Goal: Task Accomplishment & Management: Use online tool/utility

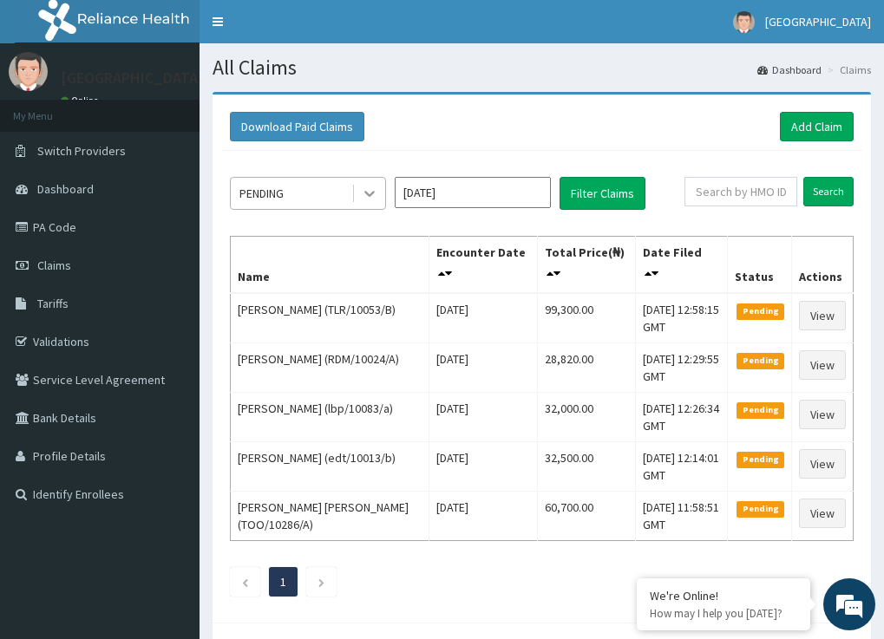
click at [369, 191] on icon at bounding box center [369, 193] width 17 height 17
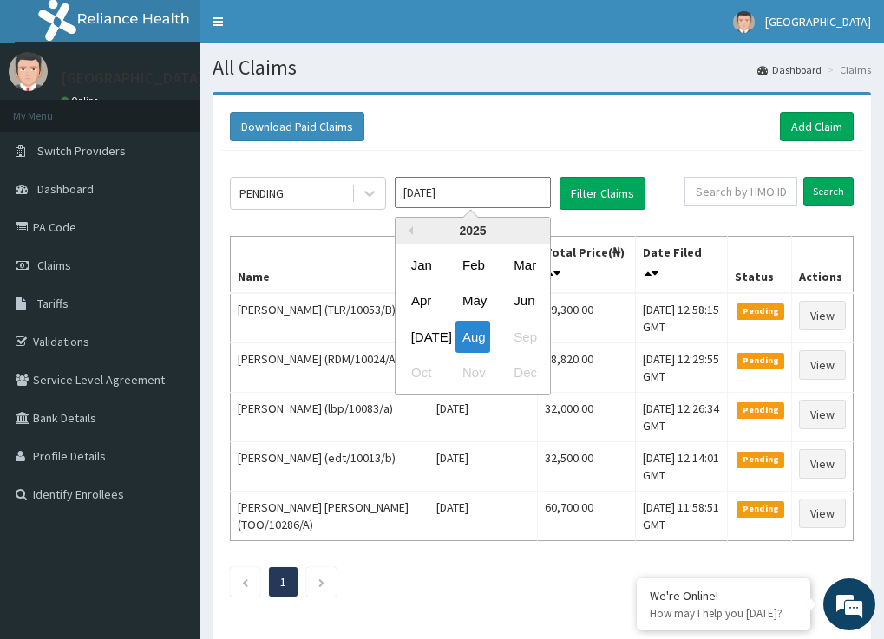
click at [505, 186] on input "[DATE]" at bounding box center [473, 192] width 156 height 31
click at [526, 297] on div "Jun" at bounding box center [524, 301] width 35 height 32
type input "[DATE]"
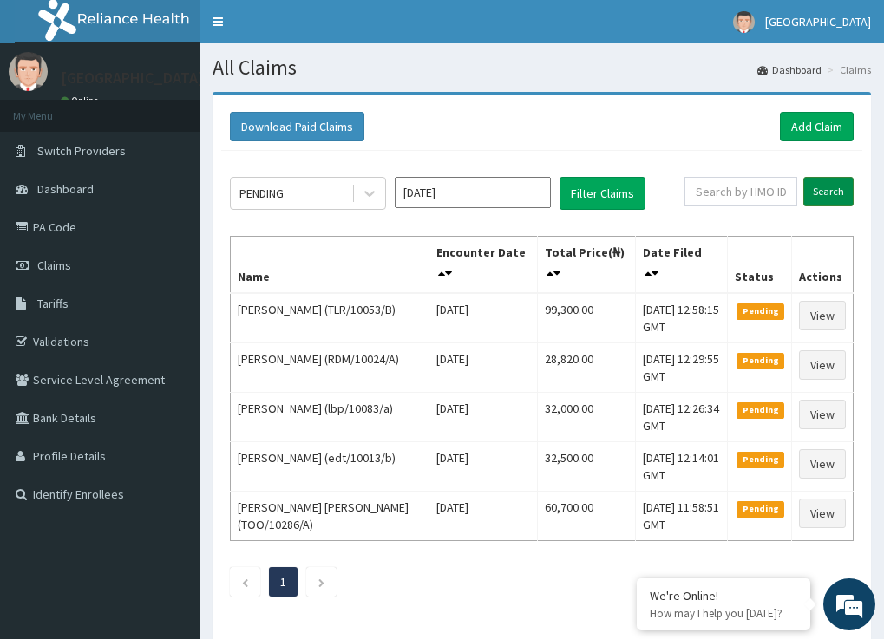
click at [828, 190] on input "Search" at bounding box center [828, 191] width 50 height 29
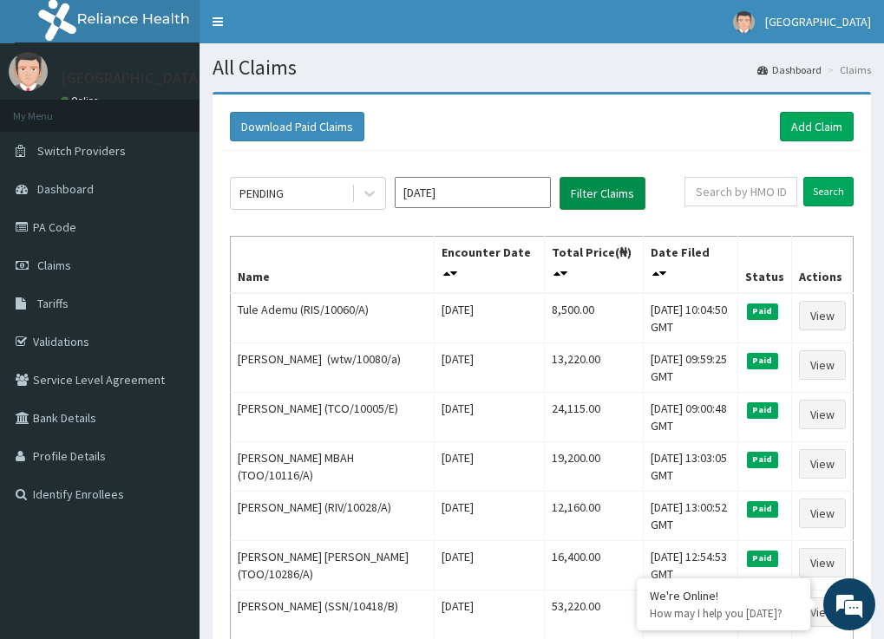
click at [603, 189] on button "Filter Claims" at bounding box center [602, 193] width 86 height 33
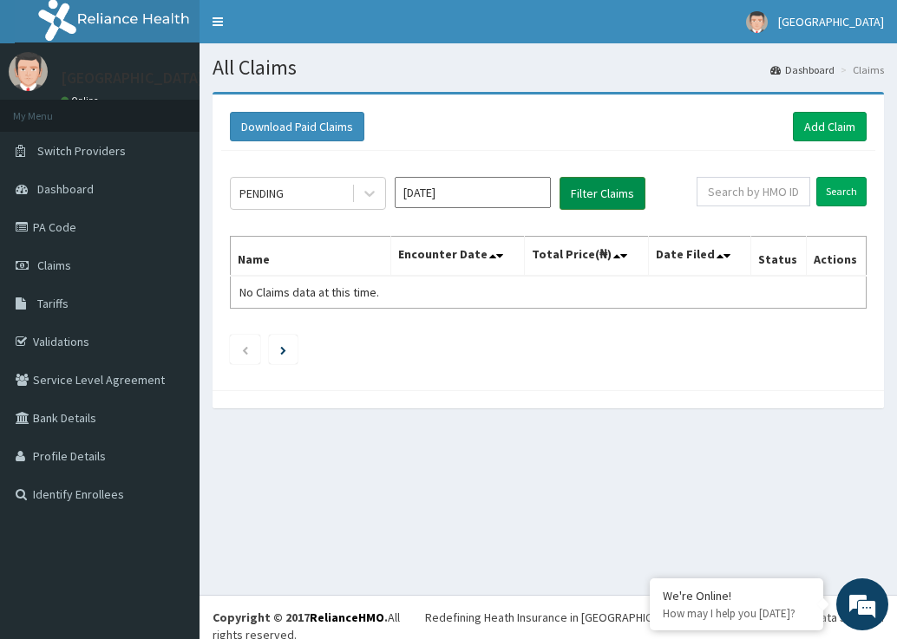
click at [610, 180] on button "Filter Claims" at bounding box center [602, 193] width 86 height 33
click at [609, 191] on button "Filter Claims" at bounding box center [602, 193] width 86 height 33
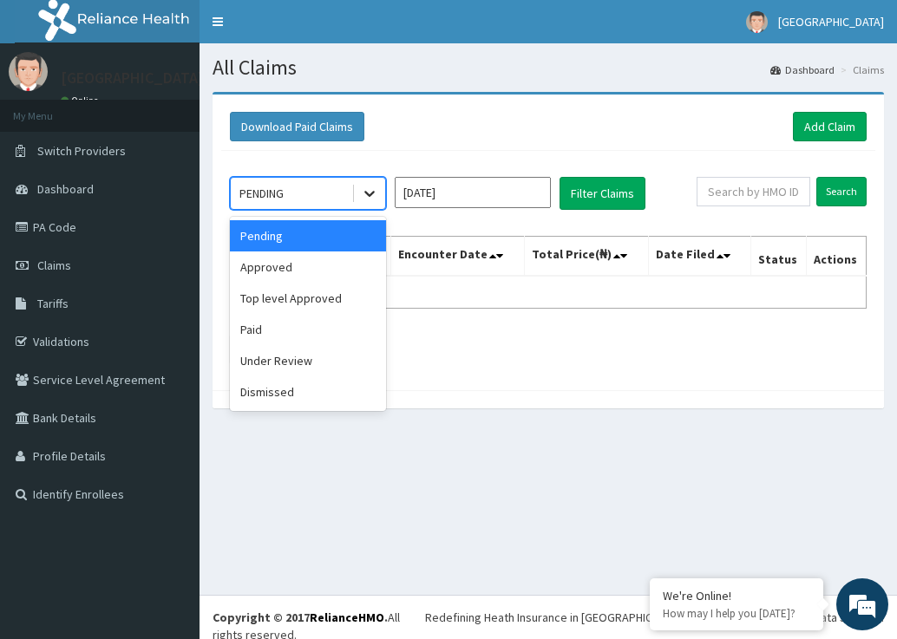
click at [361, 189] on icon at bounding box center [369, 193] width 17 height 17
drag, startPoint x: 334, startPoint y: 272, endPoint x: 337, endPoint y: 261, distance: 11.8
click at [334, 265] on div "Approved" at bounding box center [308, 267] width 156 height 31
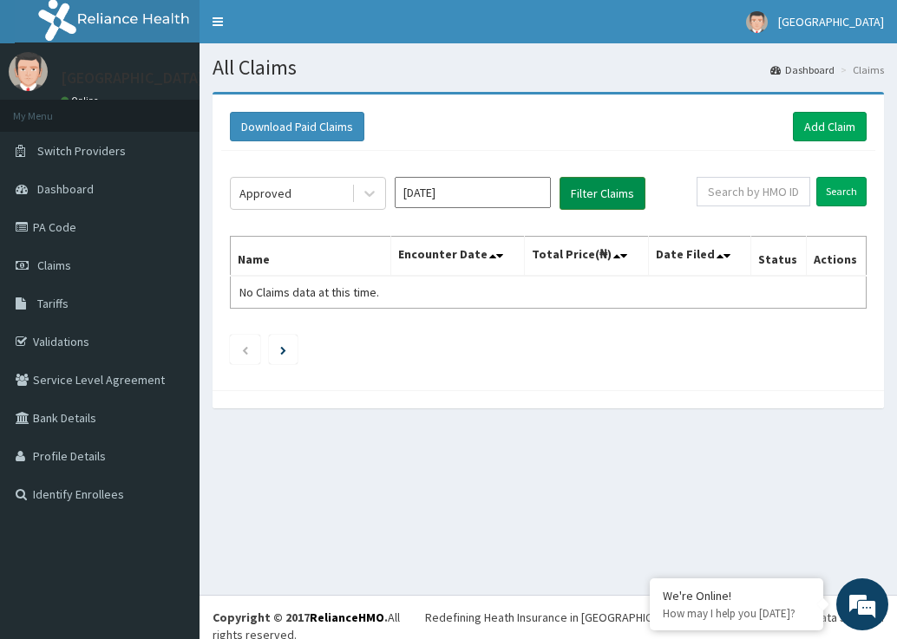
click at [599, 185] on button "Filter Claims" at bounding box center [602, 193] width 86 height 33
click at [608, 193] on button "Filter Claims" at bounding box center [602, 193] width 86 height 33
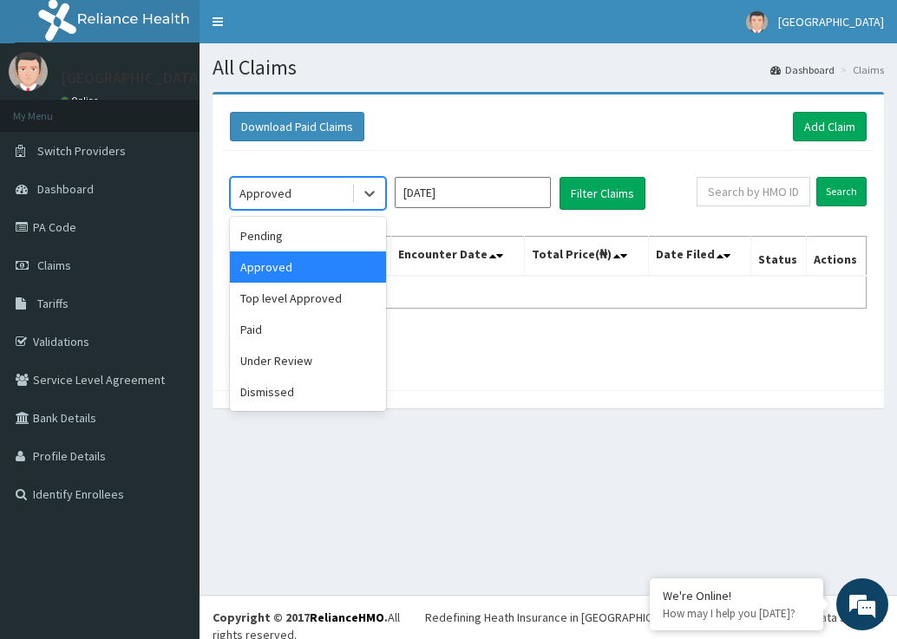
click at [291, 196] on div "Approved" at bounding box center [291, 194] width 121 height 28
drag, startPoint x: 301, startPoint y: 301, endPoint x: 309, endPoint y: 295, distance: 9.9
click at [302, 299] on div "Top level Approved" at bounding box center [308, 298] width 156 height 31
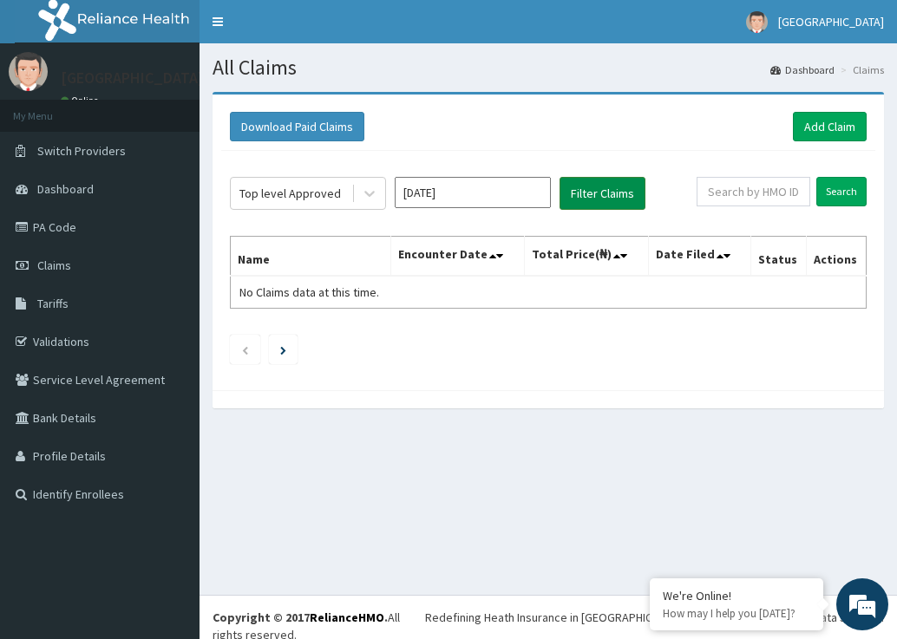
click at [616, 189] on button "Filter Claims" at bounding box center [602, 193] width 86 height 33
click at [615, 189] on button "Filter Claims" at bounding box center [602, 193] width 86 height 33
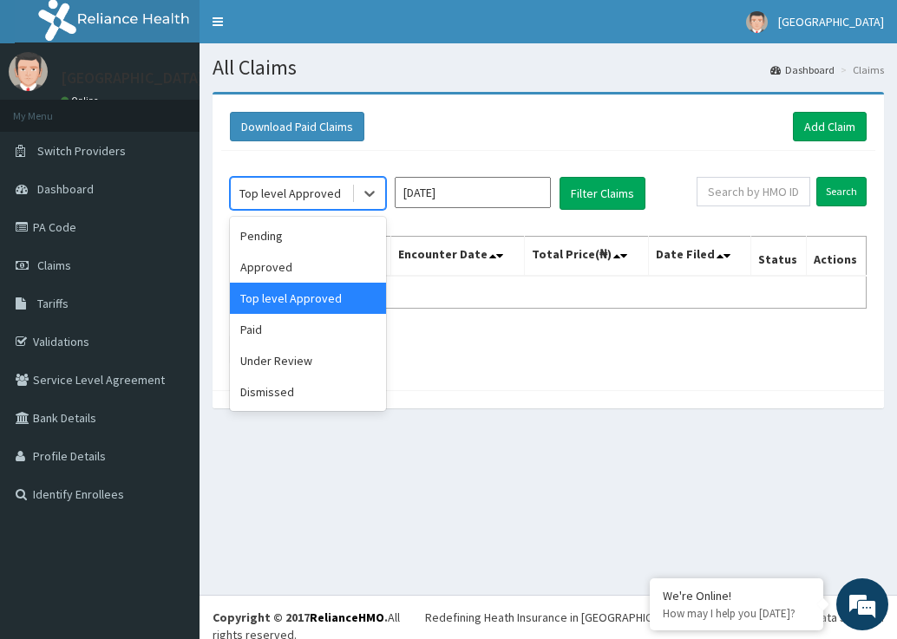
click at [304, 193] on div "Top level Approved" at bounding box center [289, 193] width 101 height 17
click at [311, 327] on div "Paid" at bounding box center [308, 329] width 156 height 31
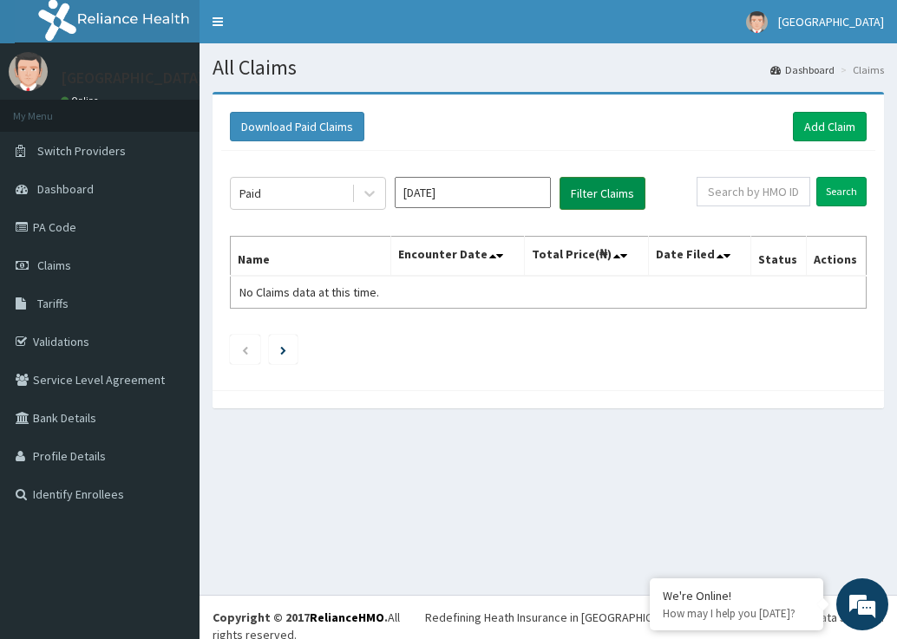
click at [615, 193] on button "Filter Claims" at bounding box center [602, 193] width 86 height 33
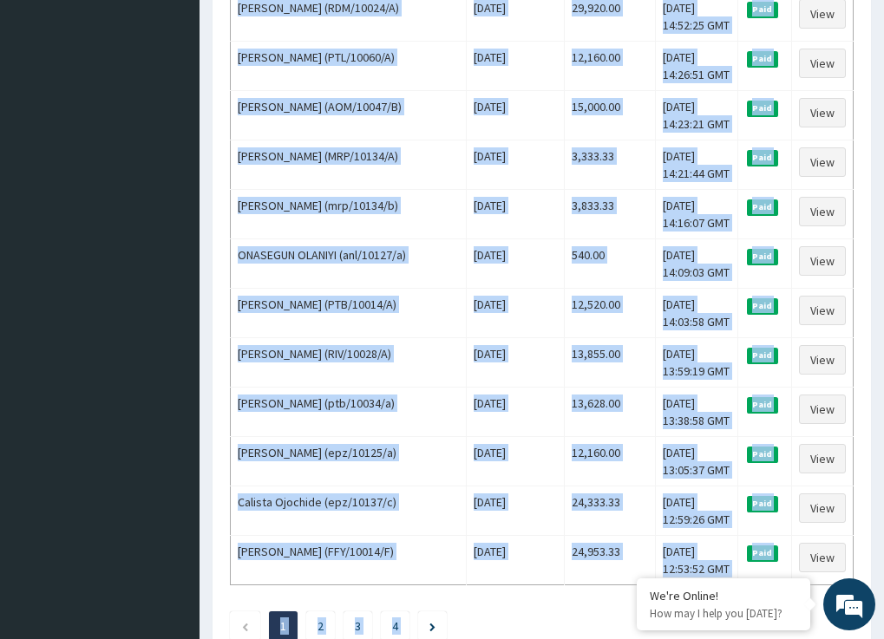
scroll to position [2301, 0]
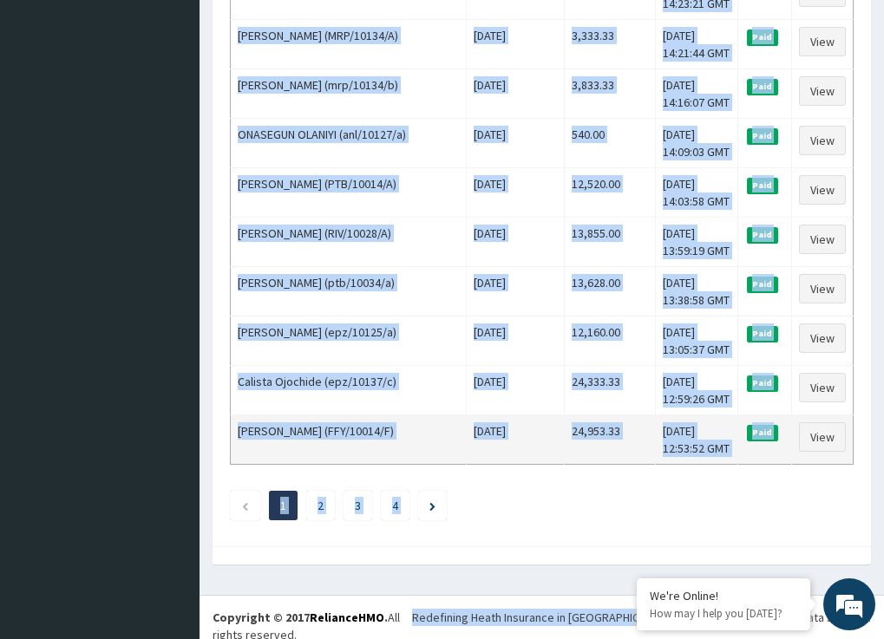
drag, startPoint x: 239, startPoint y: 307, endPoint x: 714, endPoint y: 449, distance: 496.1
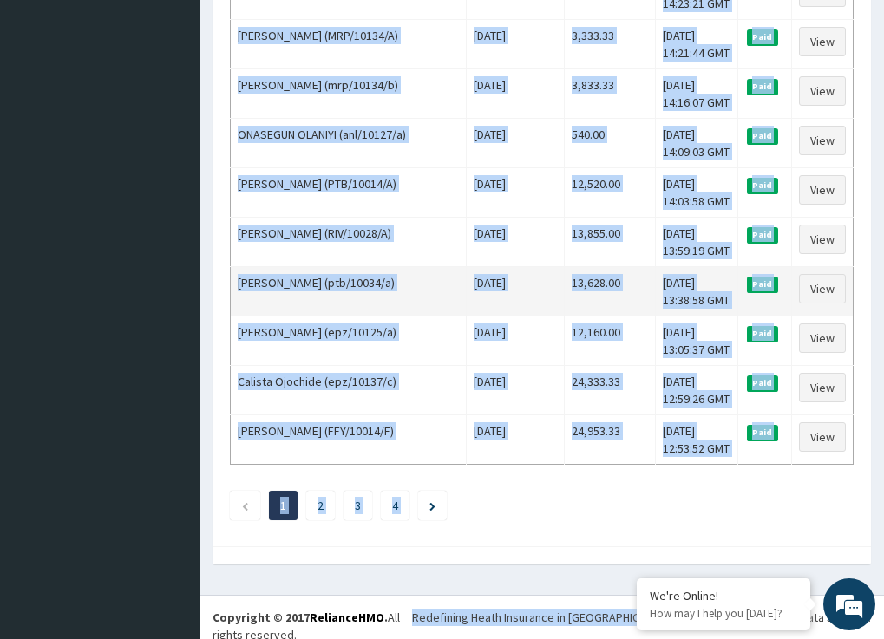
copy tbody "[PERSON_NAME] (ISW/10446/B) [DATE] 20,000.00 [DATE] 15:57:29 GMT Paid View [PER…"
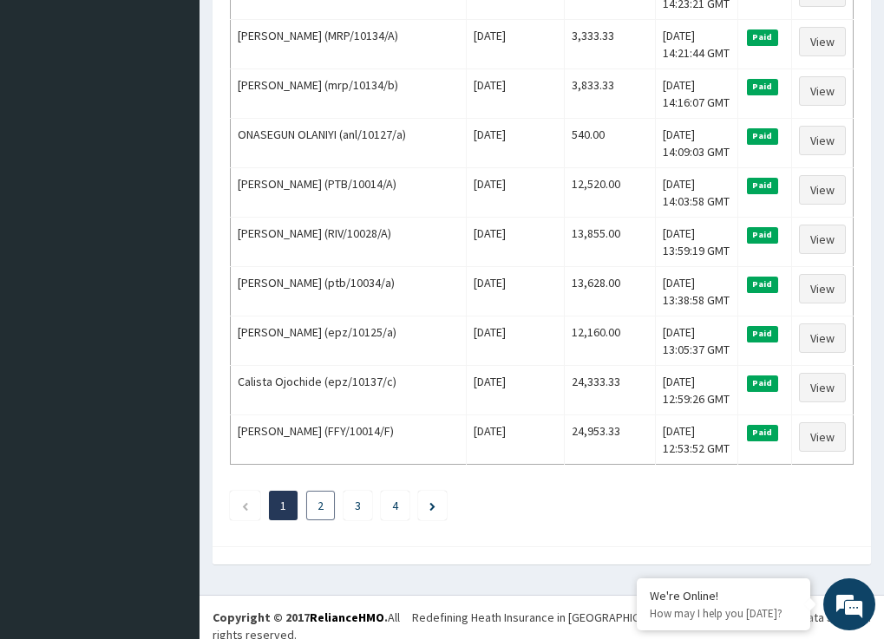
click at [320, 506] on link "2" at bounding box center [320, 506] width 6 height 16
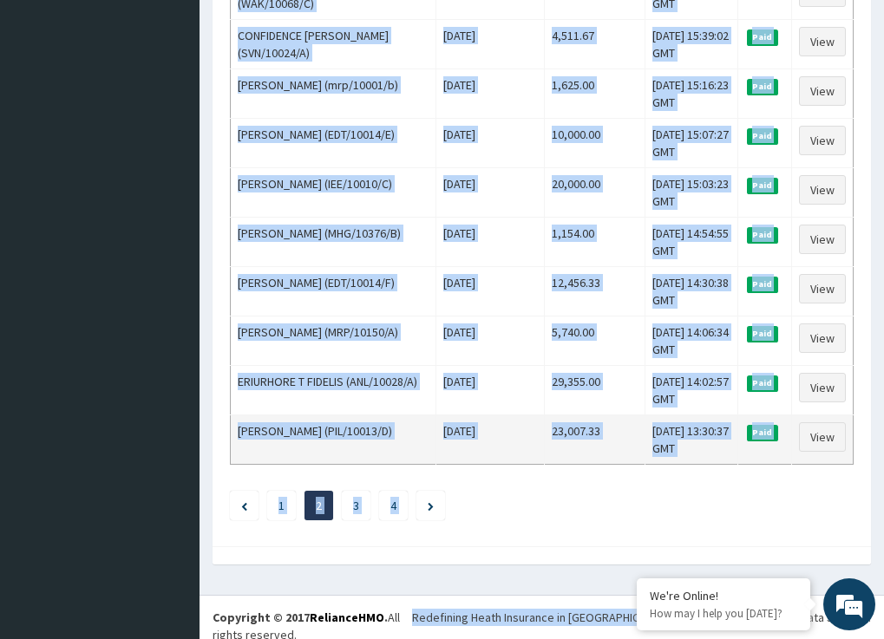
drag, startPoint x: 239, startPoint y: 310, endPoint x: 699, endPoint y: 454, distance: 481.7
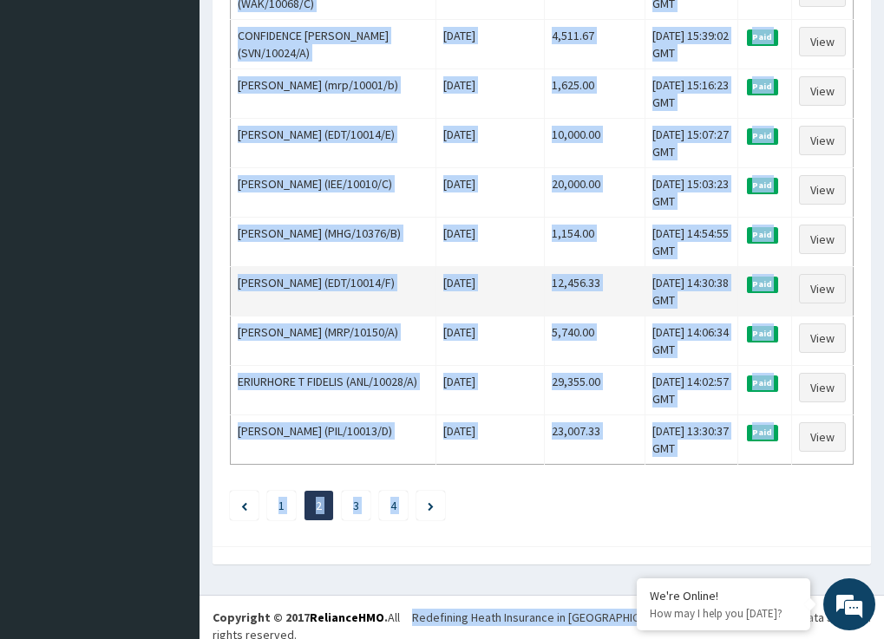
copy tbody "[PERSON_NAME] (EMG/10001/A) [DATE] 36,800.00 [DATE] 12:03:52 GMT Paid View [PER…"
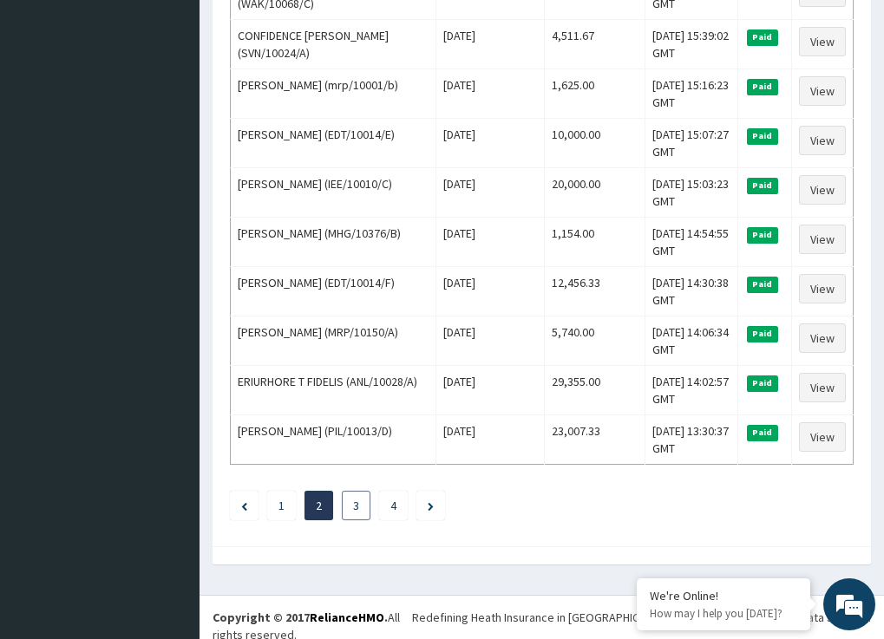
click at [356, 505] on link "3" at bounding box center [356, 506] width 6 height 16
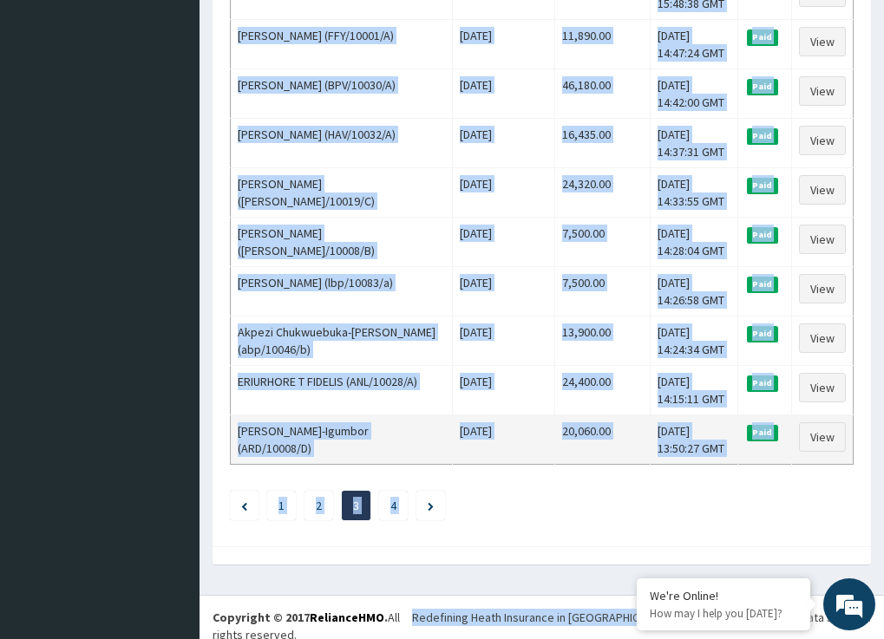
drag, startPoint x: 238, startPoint y: 309, endPoint x: 735, endPoint y: 448, distance: 516.2
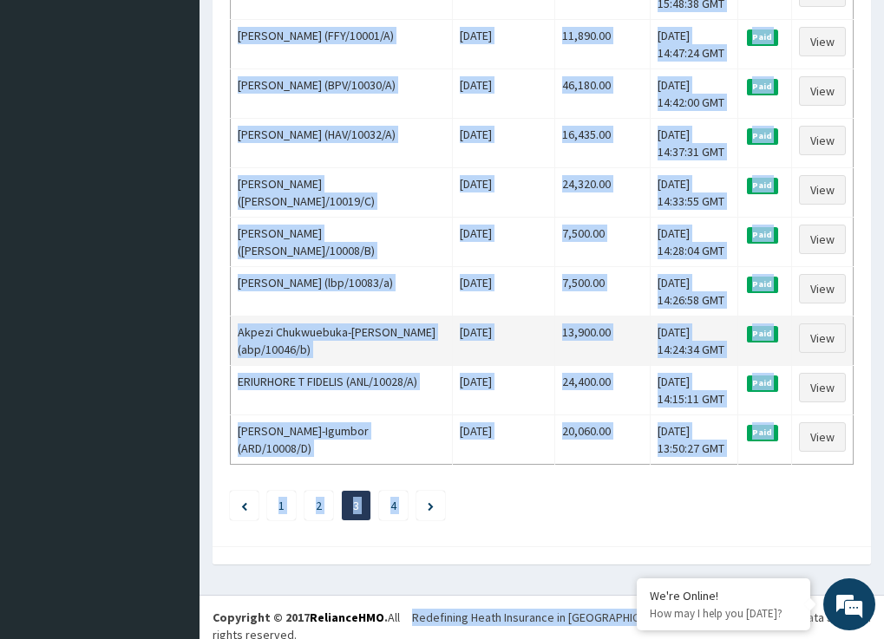
copy tbody "IYEMIFOKHAE [PERSON_NAME] (FFY/10005/A) [DATE] 11,073.33 [DATE] 13:25:36 GMT Pa…"
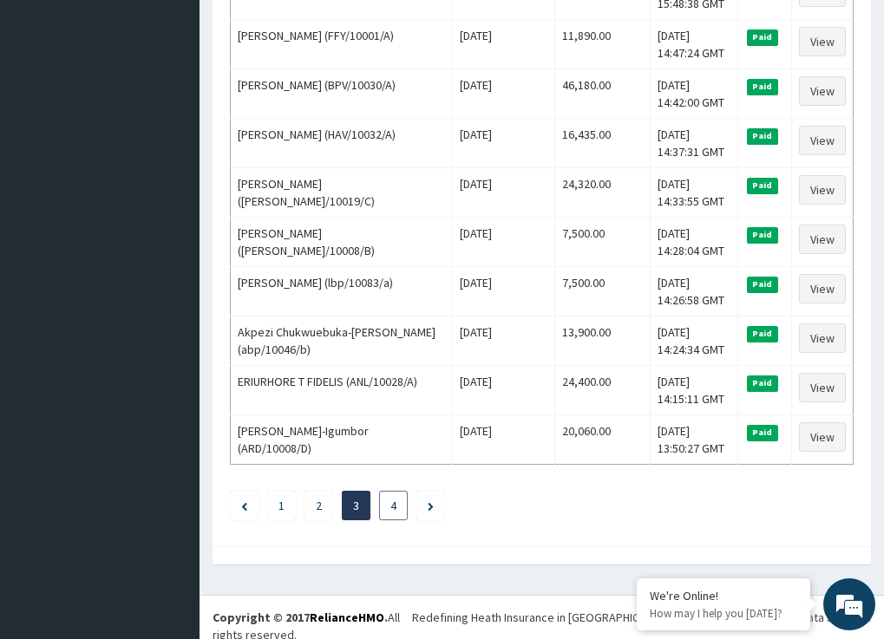
click at [395, 504] on link "4" at bounding box center [393, 506] width 6 height 16
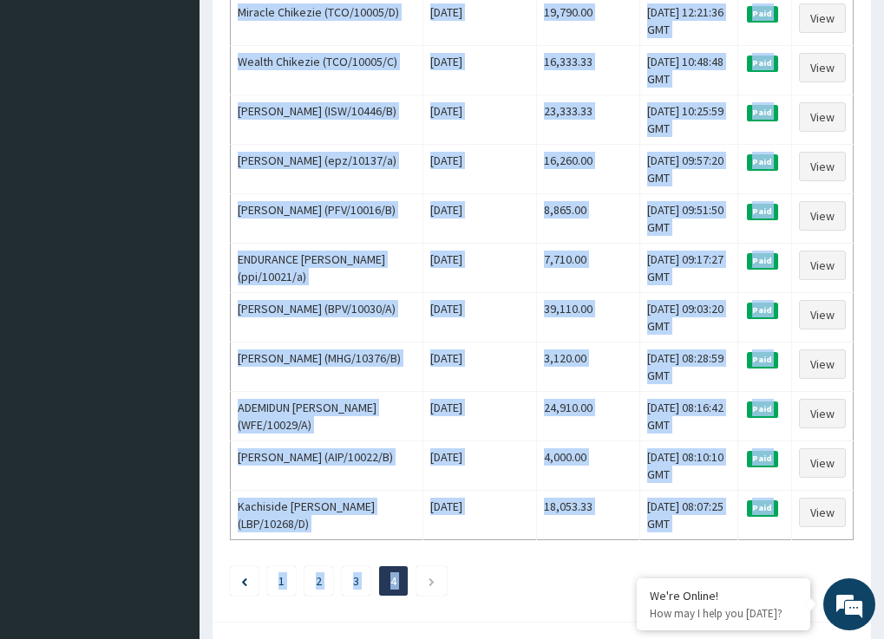
scroll to position [719, 0]
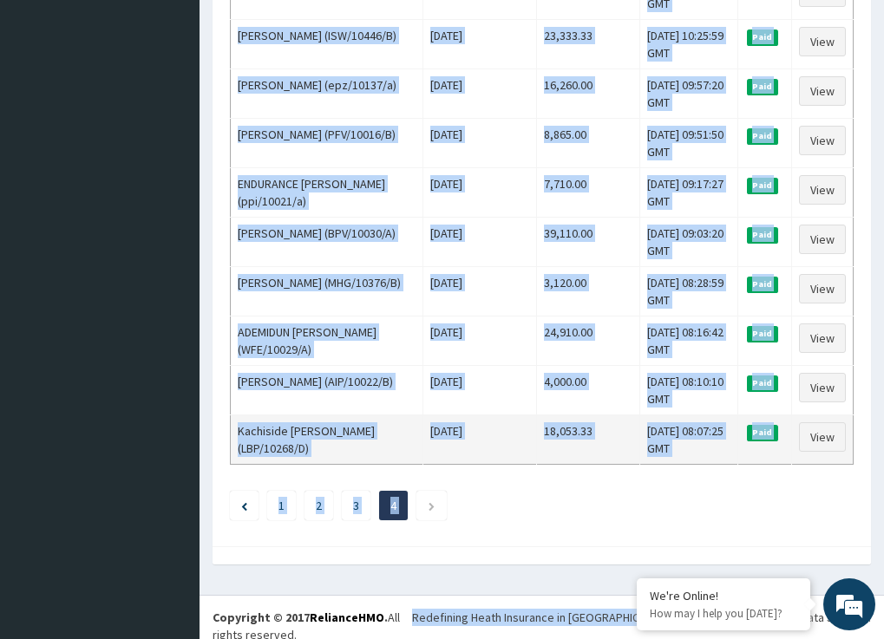
drag, startPoint x: 239, startPoint y: 306, endPoint x: 721, endPoint y: 449, distance: 502.2
click at [721, 449] on tbody "FRANCIOUS UDOUDOM (LBP/10182/A) [DATE] 583.33 [DATE] 13:43:09 GMT Paid View Fai…" at bounding box center [542, 19] width 623 height 891
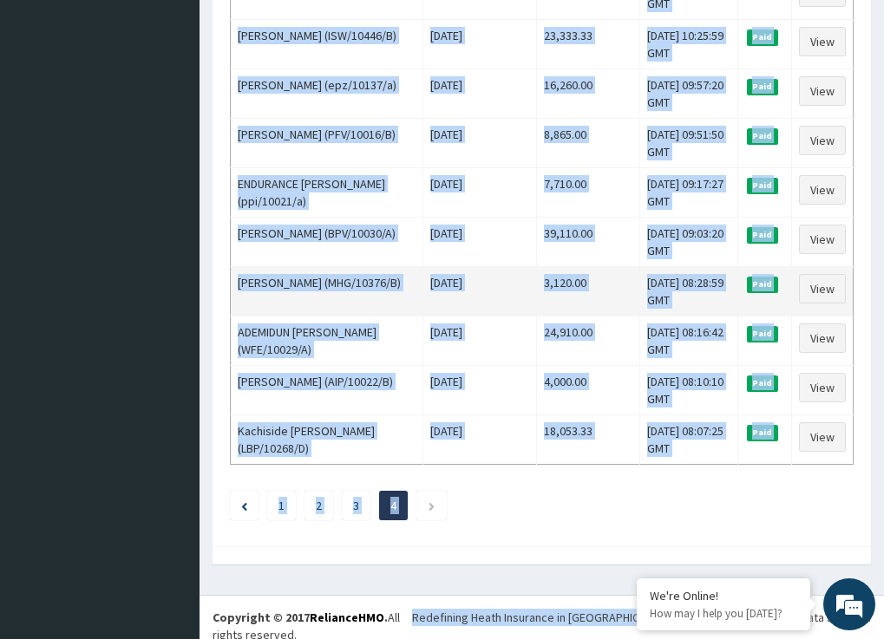
copy tbody "FRANCIOUS UDOUDOM (LBP/10182/A) [DATE] 583.33 [DATE] 13:43:09 GMT Paid View Fai…"
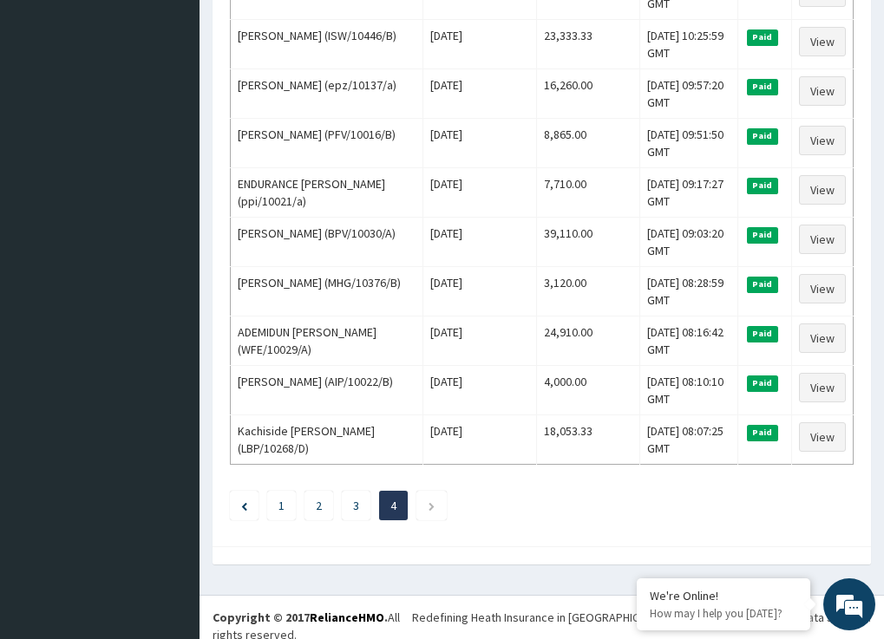
click at [577, 498] on ul "1 2 3 4" at bounding box center [542, 505] width 624 height 29
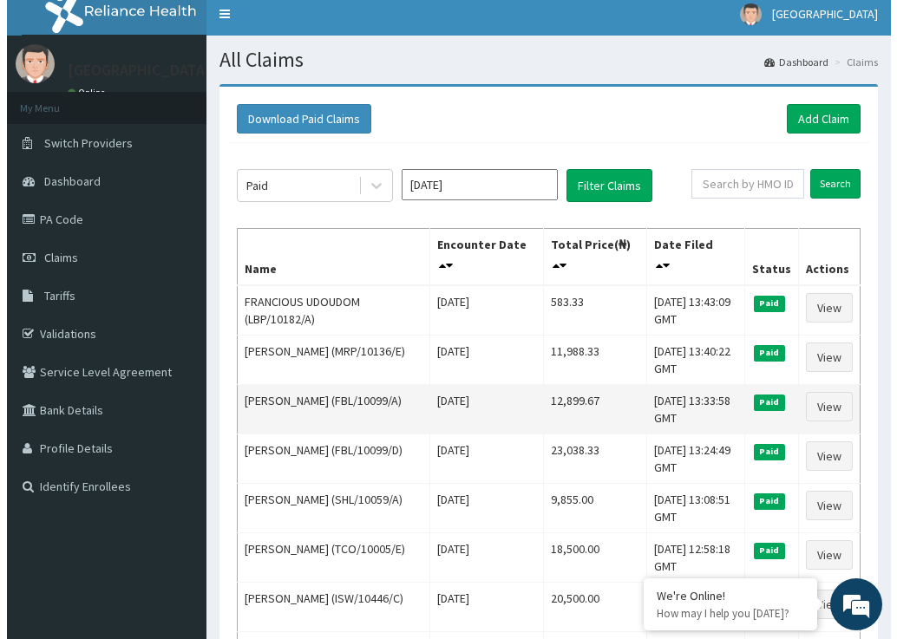
scroll to position [0, 0]
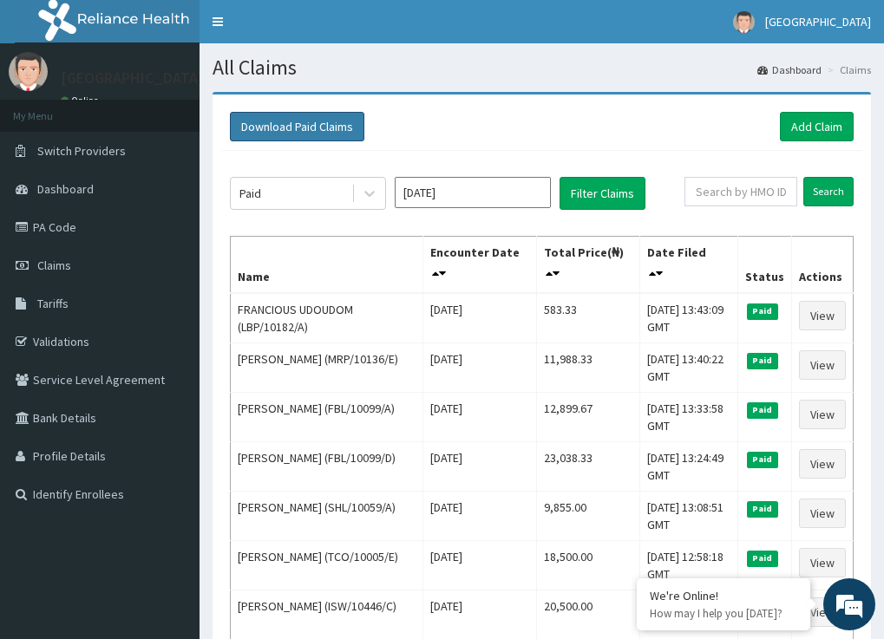
click at [300, 127] on button "Download Paid Claims" at bounding box center [297, 126] width 134 height 29
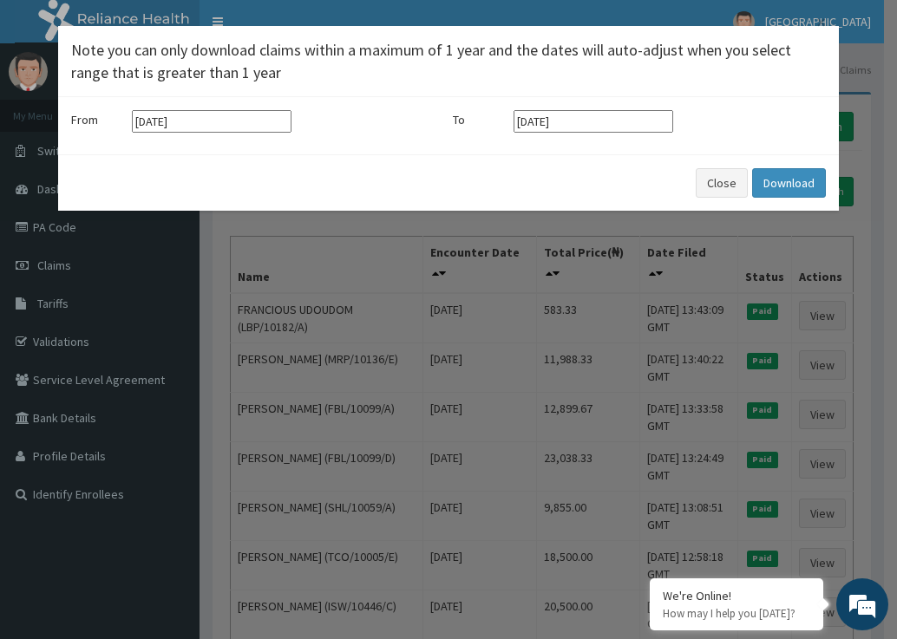
click at [194, 122] on input "[DATE]" at bounding box center [212, 121] width 160 height 23
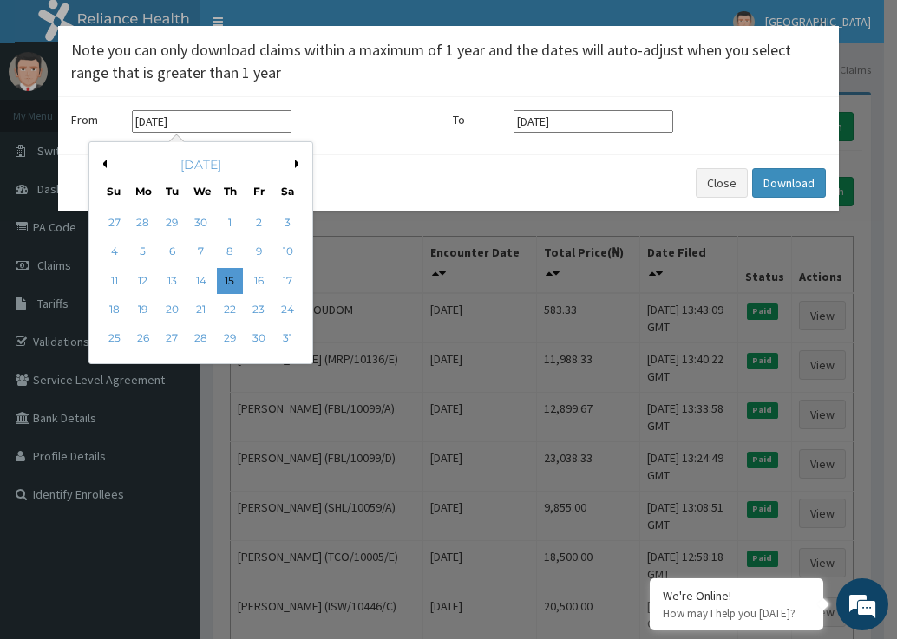
click at [292, 163] on div "[DATE]" at bounding box center [200, 164] width 209 height 17
click at [298, 163] on button "Next Month" at bounding box center [299, 164] width 9 height 9
click at [121, 223] on div "1" at bounding box center [114, 223] width 26 height 26
type input "[DATE]"
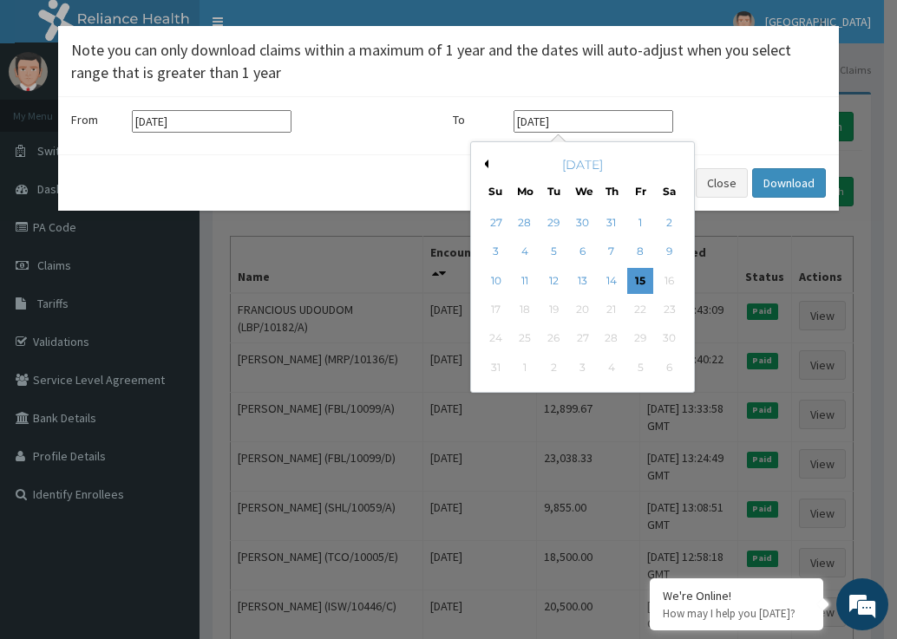
click at [585, 122] on input "[DATE]" at bounding box center [593, 121] width 160 height 23
click at [485, 165] on button "Previous Month" at bounding box center [484, 164] width 9 height 9
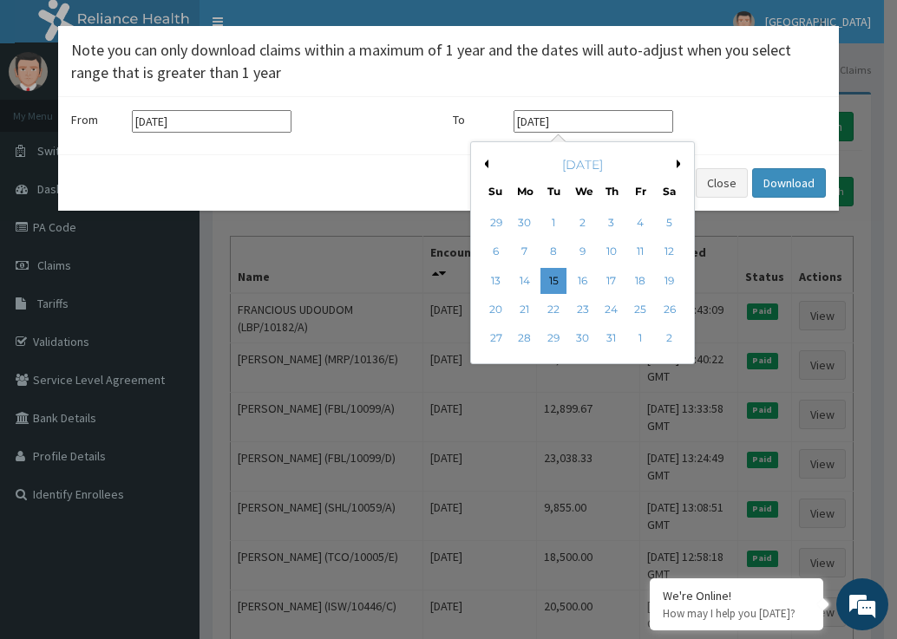
click at [485, 165] on button "Previous Month" at bounding box center [484, 164] width 9 height 9
click at [526, 337] on div "30" at bounding box center [525, 339] width 26 height 26
type input "[DATE]"
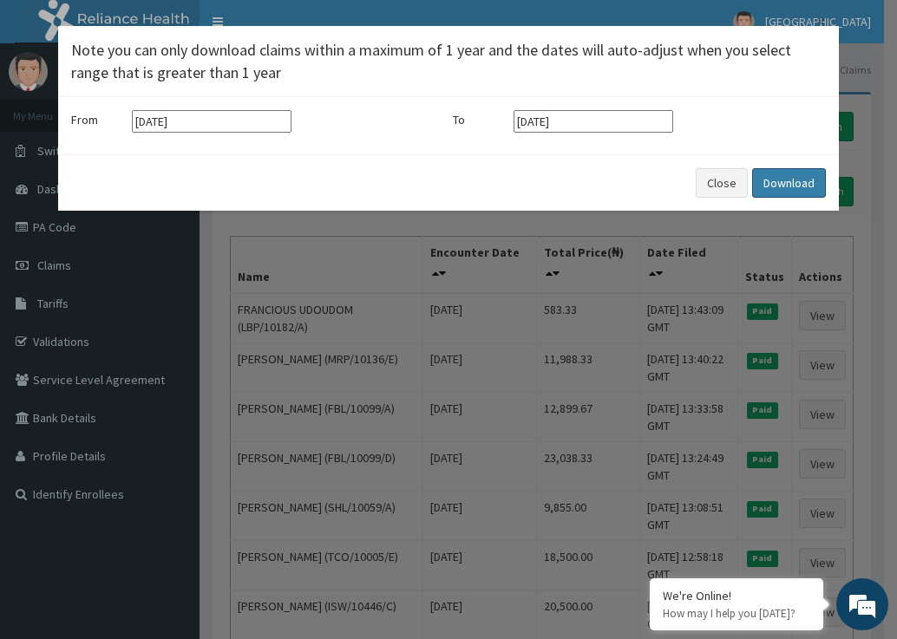
click at [803, 184] on button "Download" at bounding box center [789, 182] width 74 height 29
